Goal: Information Seeking & Learning: Learn about a topic

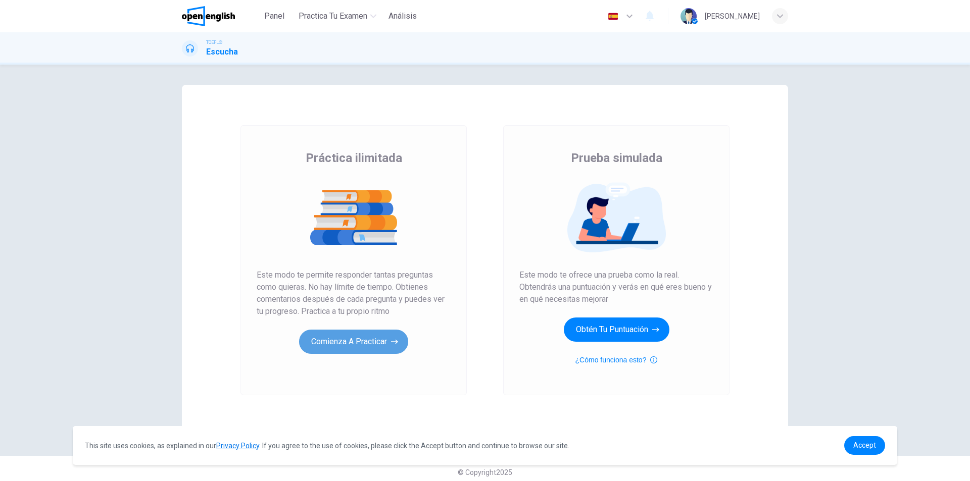
click at [353, 343] on button "Comienza a practicar" at bounding box center [353, 342] width 109 height 24
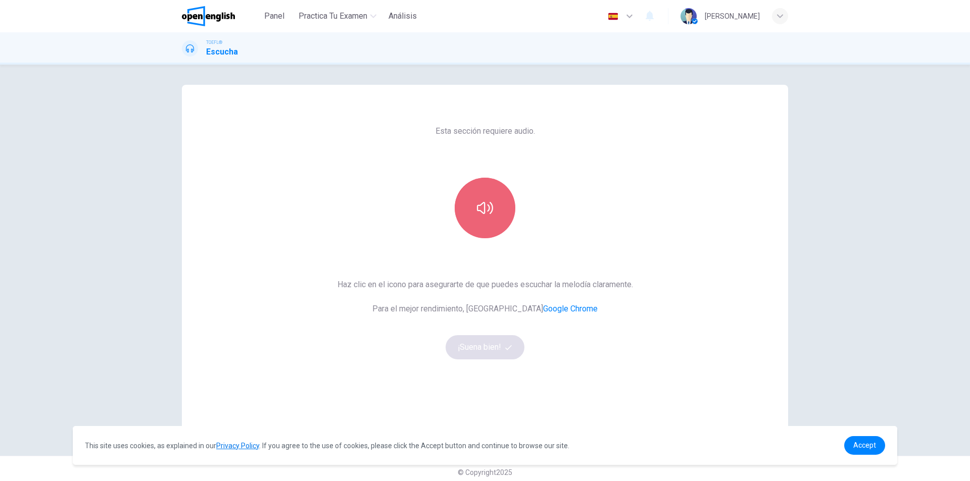
click at [487, 188] on button "button" at bounding box center [485, 208] width 61 height 61
click at [488, 347] on button "¡Suena bien!" at bounding box center [485, 347] width 79 height 24
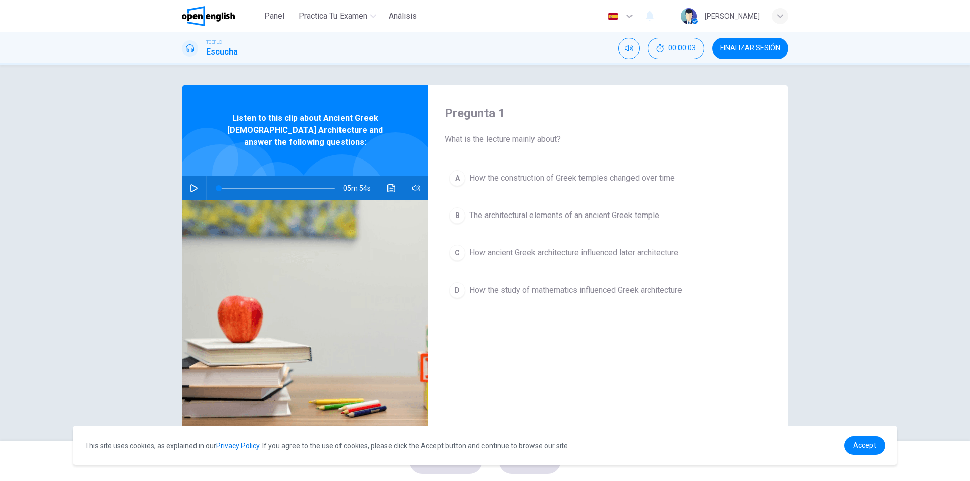
click at [197, 176] on button "button" at bounding box center [194, 188] width 16 height 24
click at [878, 444] on link "Accept" at bounding box center [864, 445] width 41 height 19
click at [860, 442] on span "Accept" at bounding box center [864, 445] width 23 height 8
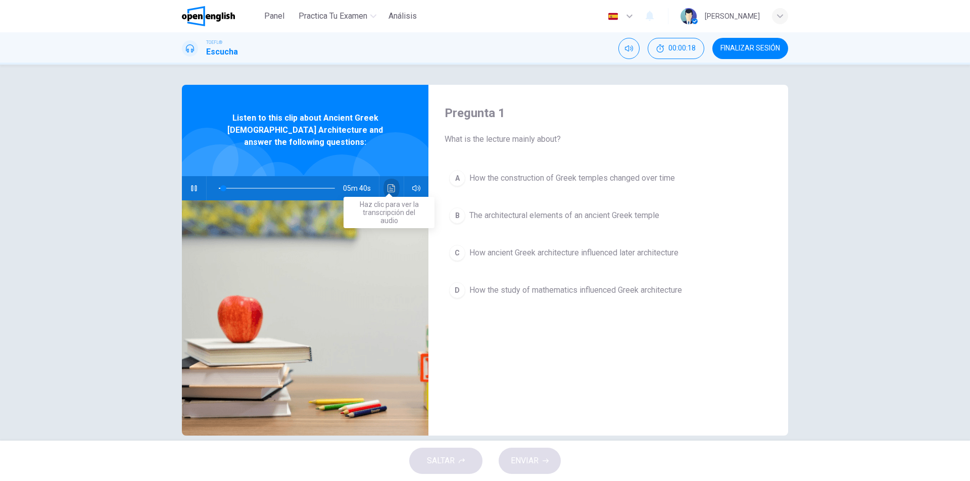
click at [383, 180] on button "Haz clic para ver la transcripción del audio" at bounding box center [391, 188] width 16 height 24
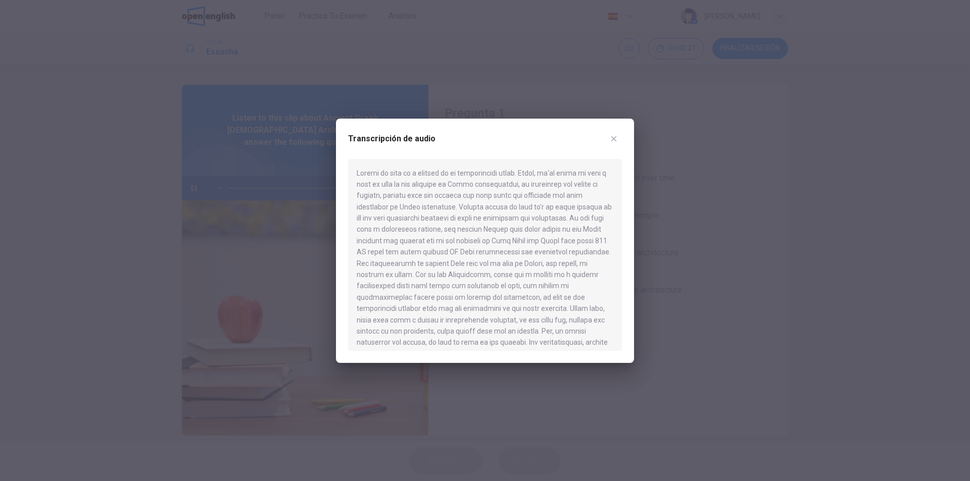
click at [615, 140] on icon "button" at bounding box center [614, 139] width 6 height 6
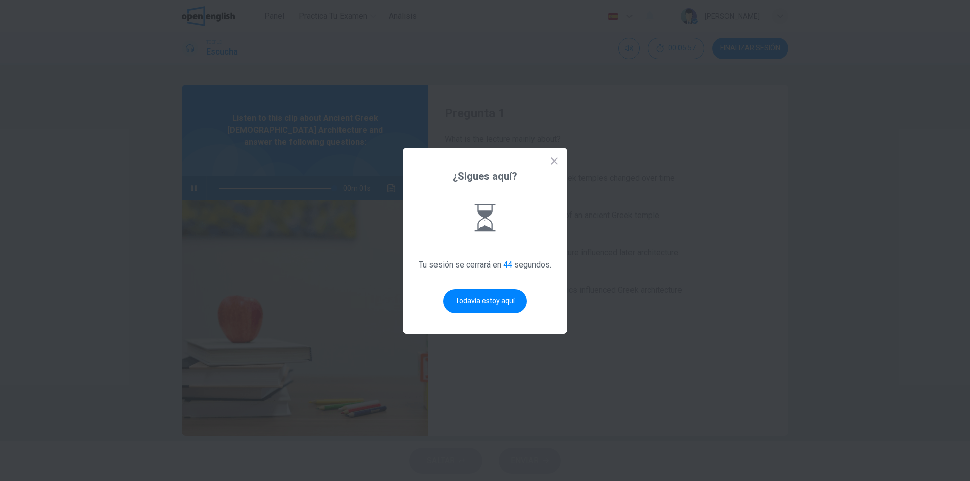
type input "*"
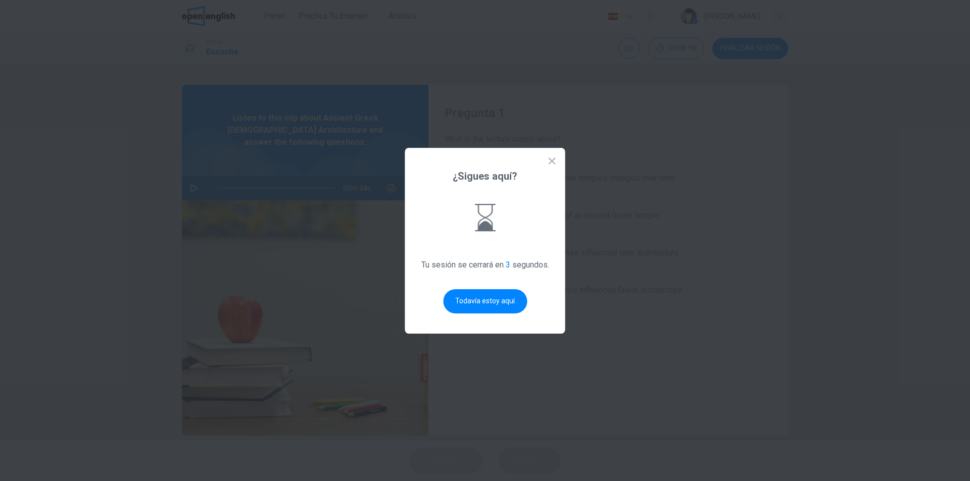
click at [527, 289] on div "¿Sigues aquí? Tu sesión se cerrará en 3 segundos. Todavía estoy aquí" at bounding box center [485, 241] width 160 height 186
click at [527, 289] on div "¿Sigues aquí? Tu sesión se cerrará en 2 segundos. Todavía estoy aquí" at bounding box center [485, 241] width 160 height 186
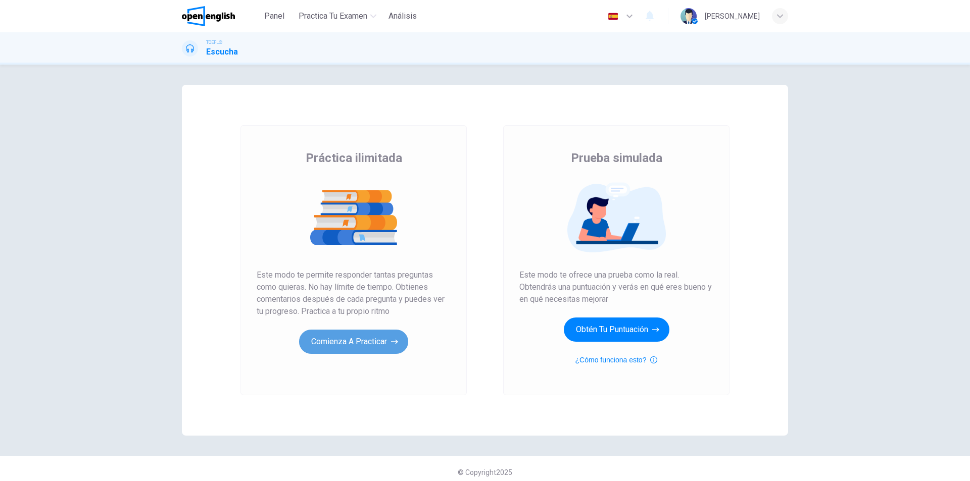
click at [351, 345] on button "Comienza a practicar" at bounding box center [353, 342] width 109 height 24
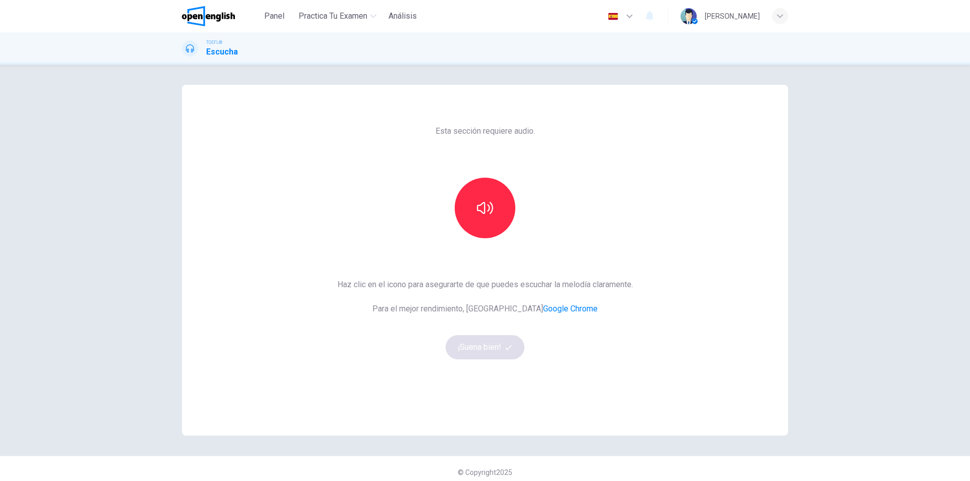
click at [490, 354] on div "Haz clic en el icono para asegurarte de que puedes escuchar la melodía claramen…" at bounding box center [484, 319] width 295 height 81
click at [480, 199] on button "button" at bounding box center [485, 208] width 61 height 61
click at [494, 351] on button "¡Suena bien!" at bounding box center [485, 347] width 79 height 24
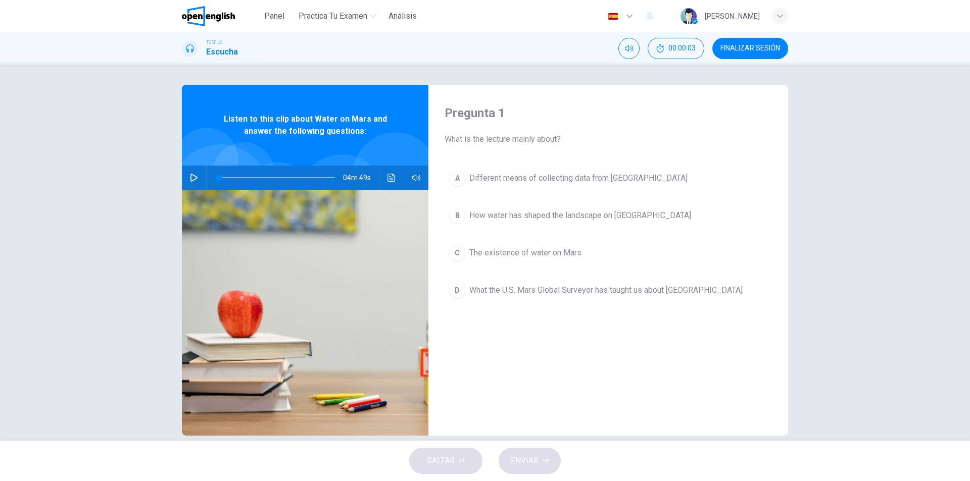
click at [190, 177] on icon "button" at bounding box center [194, 178] width 8 height 8
click at [390, 178] on icon "Haz clic para ver la transcripción del audio" at bounding box center [391, 178] width 8 height 8
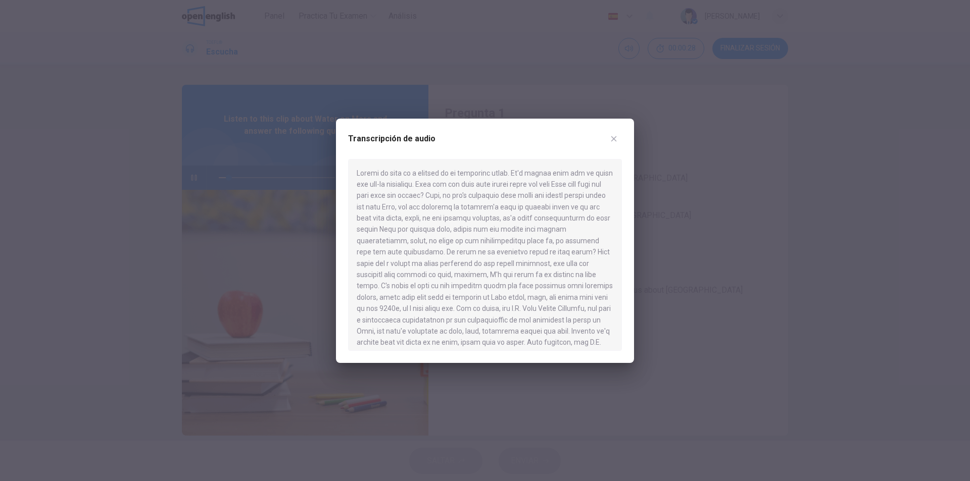
drag, startPoint x: 359, startPoint y: 172, endPoint x: 546, endPoint y: 355, distance: 261.5
click at [546, 355] on div "Transcripción de audio" at bounding box center [485, 241] width 298 height 244
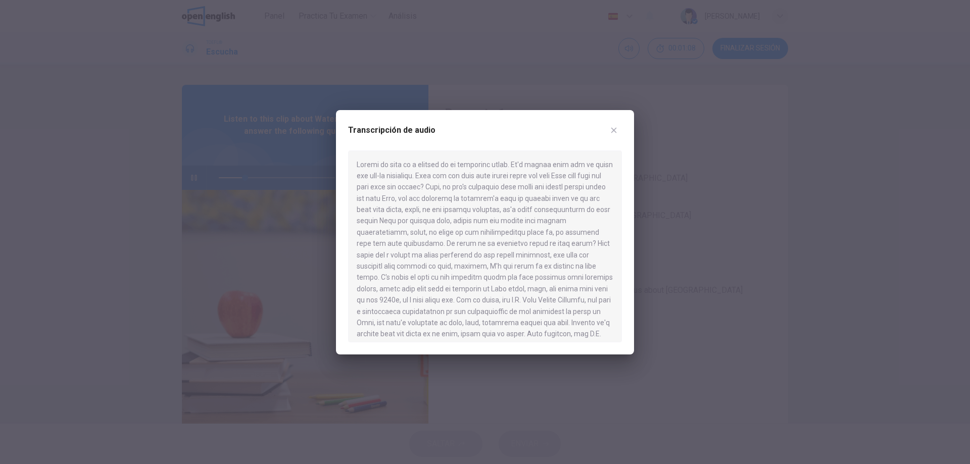
click at [537, 190] on div at bounding box center [485, 247] width 274 height 192
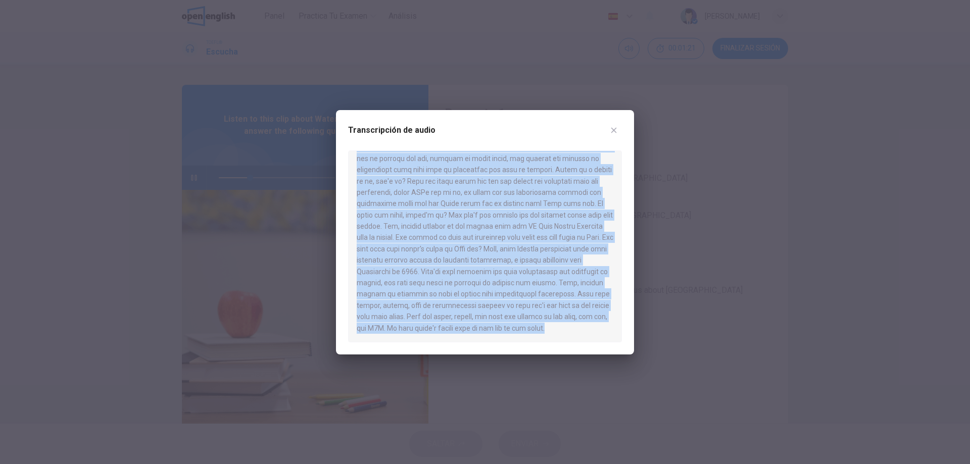
drag, startPoint x: 357, startPoint y: 164, endPoint x: 523, endPoint y: 334, distance: 238.2
click at [523, 334] on div at bounding box center [485, 247] width 274 height 192
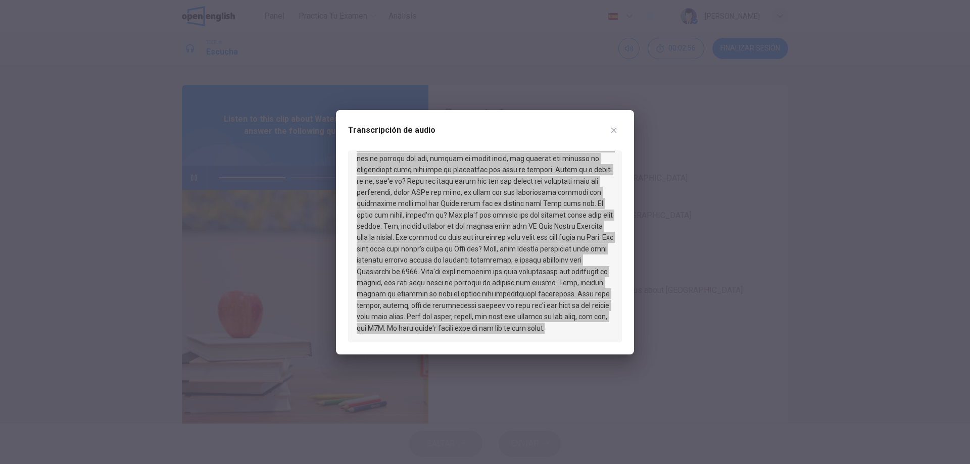
scroll to position [458, 0]
type input "*"
